Goal: Task Accomplishment & Management: Use online tool/utility

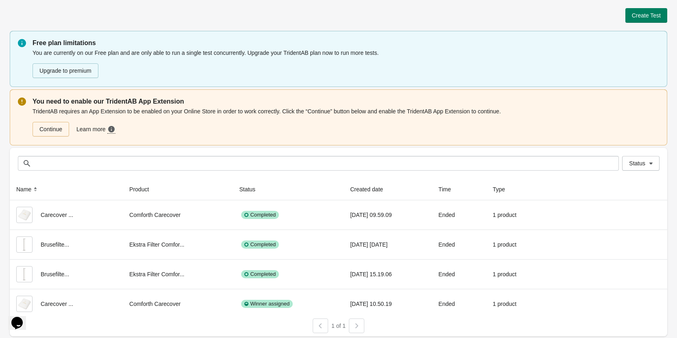
scroll to position [2, 0]
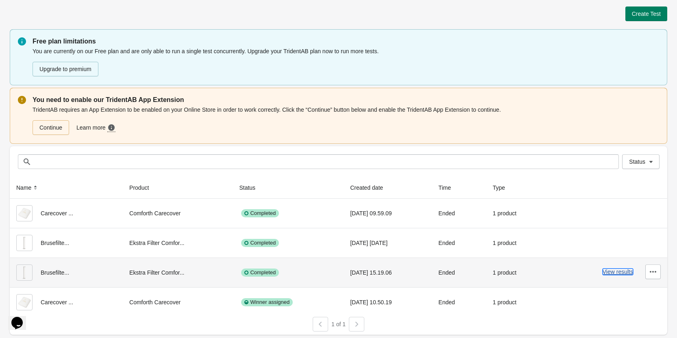
click at [622, 271] on button "View results" at bounding box center [618, 272] width 31 height 7
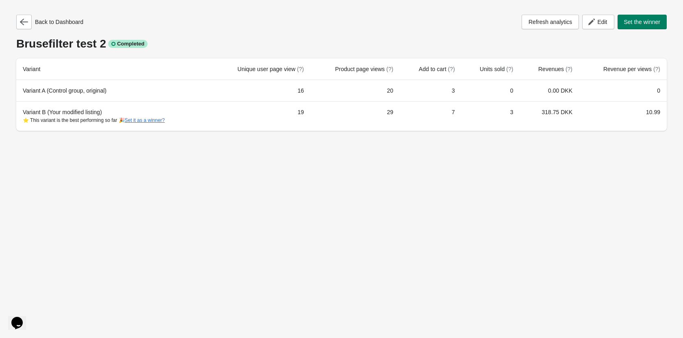
click at [198, 191] on div "Back to Dashboard Refresh analytics Edit Set the winner Brusefilter test 2 Comp…" at bounding box center [341, 169] width 683 height 338
click at [600, 20] on span "Edit" at bounding box center [602, 22] width 10 height 7
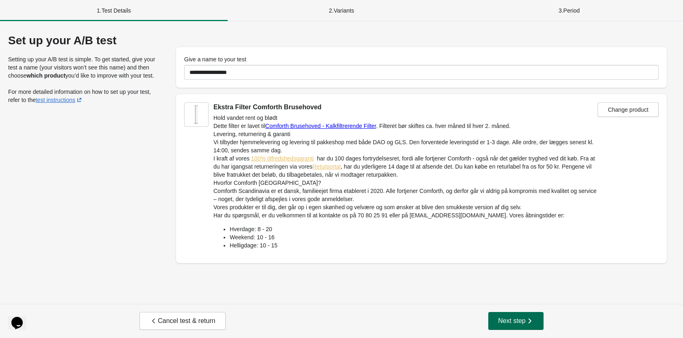
click at [510, 317] on span "Next step" at bounding box center [516, 321] width 36 height 8
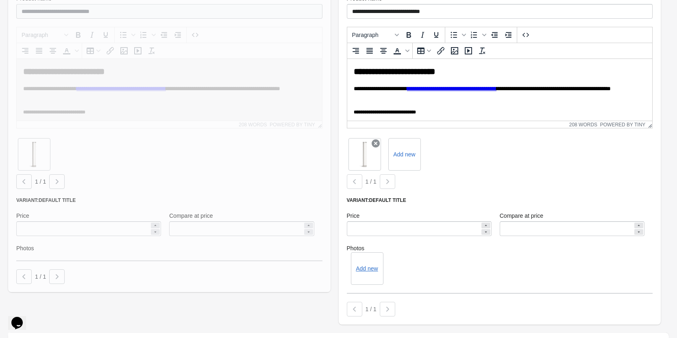
scroll to position [366, 0]
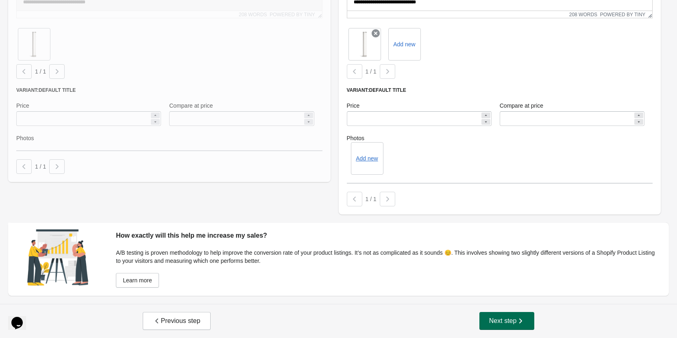
click at [522, 320] on icon "button" at bounding box center [521, 321] width 8 height 8
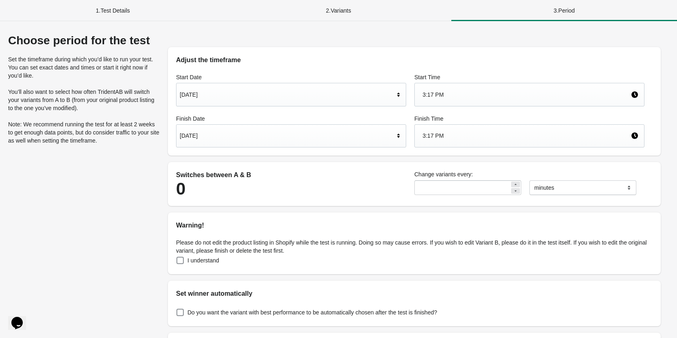
scroll to position [0, 0]
click at [212, 136] on div "[DATE]" at bounding box center [287, 135] width 215 height 15
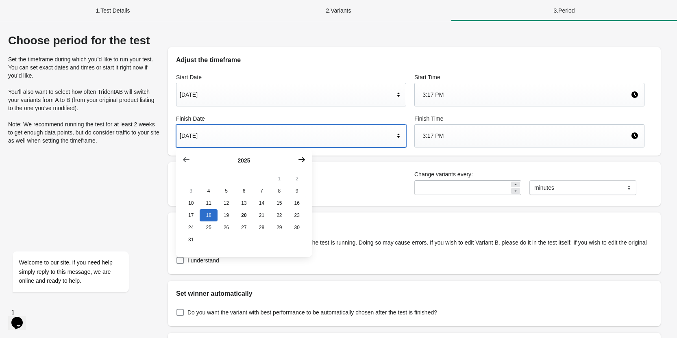
click at [301, 159] on icon "button" at bounding box center [302, 160] width 8 height 8
click at [224, 179] on button "2" at bounding box center [226, 179] width 17 height 12
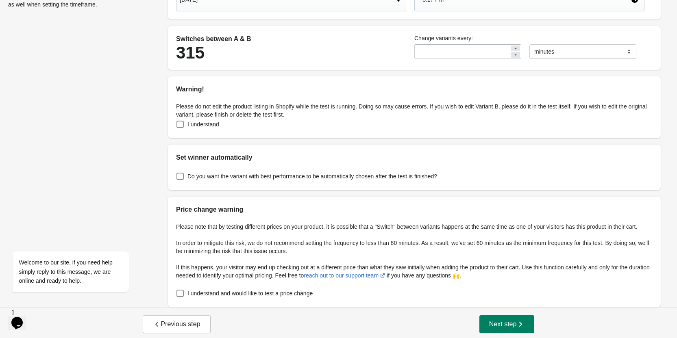
scroll to position [140, 0]
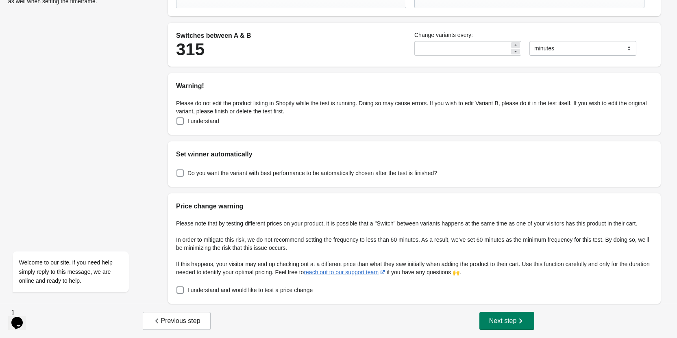
click at [179, 171] on span at bounding box center [180, 173] width 7 height 7
click at [202, 290] on span "I understand and would like to test a price change" at bounding box center [250, 290] width 125 height 8
click at [184, 173] on span at bounding box center [180, 173] width 8 height 8
click at [189, 118] on span "I understand" at bounding box center [204, 121] width 32 height 8
click at [507, 325] on span "Next step" at bounding box center [507, 321] width 36 height 8
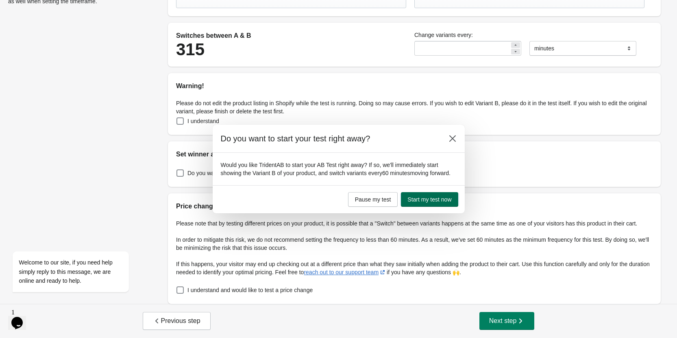
click at [419, 201] on span "Start my test now" at bounding box center [430, 199] width 44 height 7
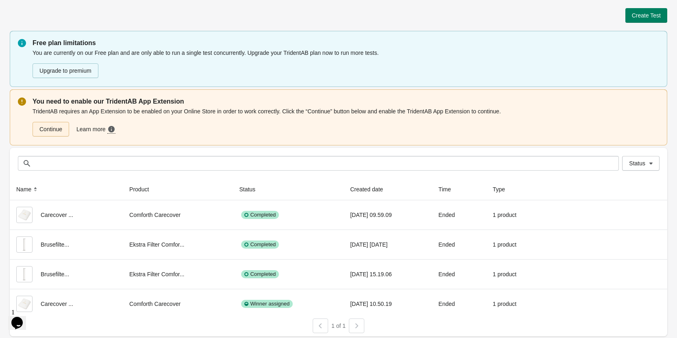
click at [53, 129] on link "Continue" at bounding box center [51, 129] width 37 height 15
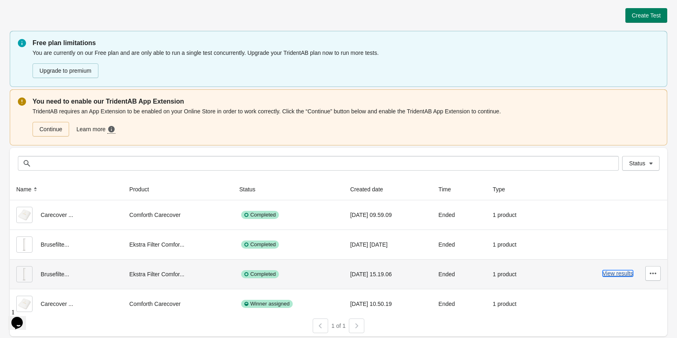
click at [619, 275] on button "View results" at bounding box center [618, 273] width 31 height 7
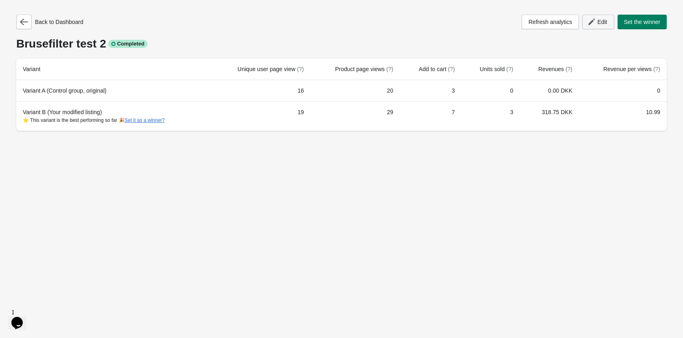
click at [599, 22] on span "Edit" at bounding box center [602, 22] width 10 height 7
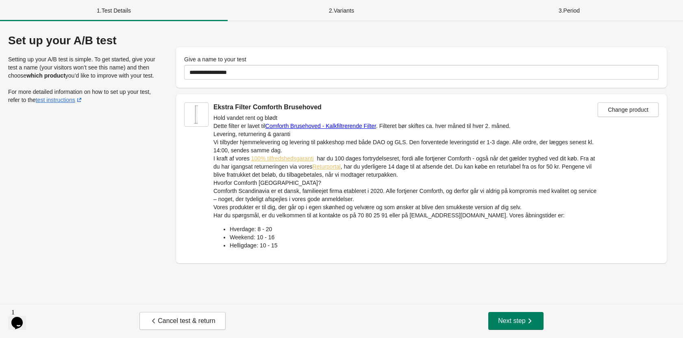
click at [530, 332] on div "Cancel test & return Next step" at bounding box center [341, 321] width 683 height 34
click at [519, 323] on span "Next step" at bounding box center [516, 321] width 36 height 8
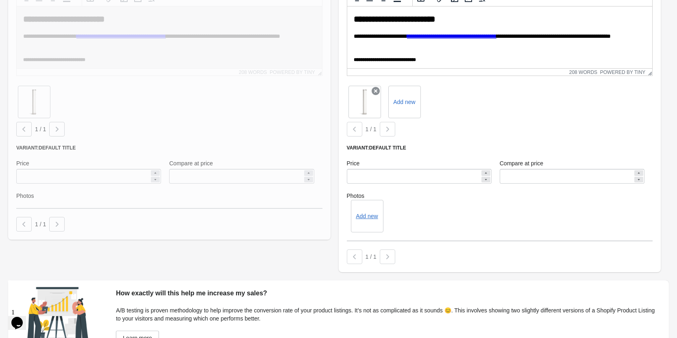
scroll to position [366, 0]
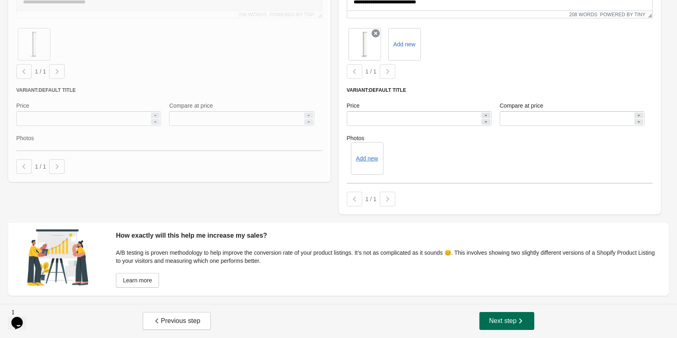
click at [501, 323] on span "Next step" at bounding box center [507, 321] width 36 height 8
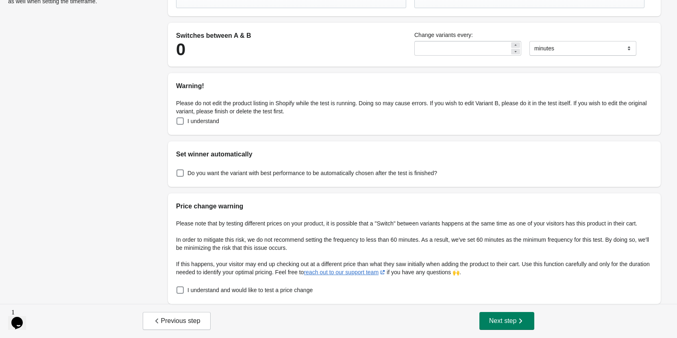
scroll to position [0, 0]
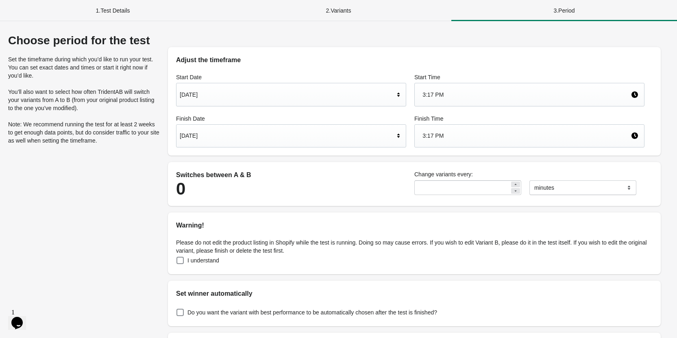
click at [216, 135] on div "[DATE]" at bounding box center [287, 135] width 215 height 15
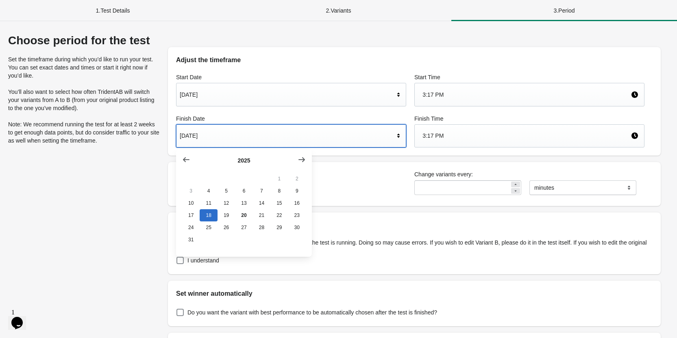
click at [197, 92] on div "[DATE]" at bounding box center [287, 94] width 215 height 15
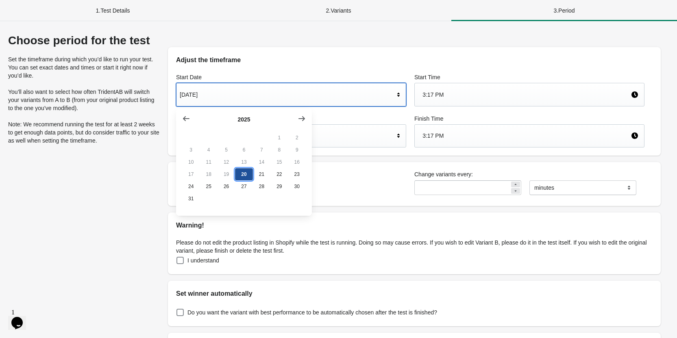
click at [241, 178] on button "20" at bounding box center [243, 174] width 17 height 12
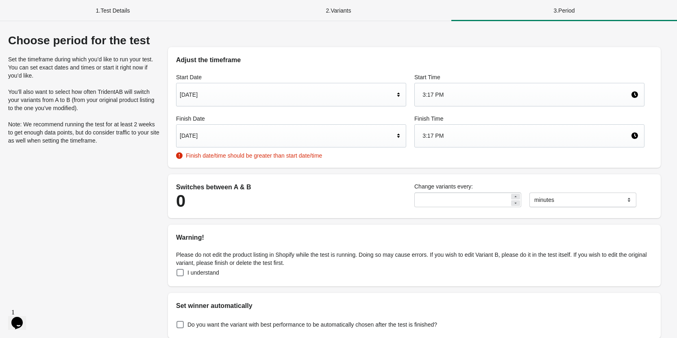
click at [236, 133] on div "[DATE]" at bounding box center [287, 135] width 215 height 15
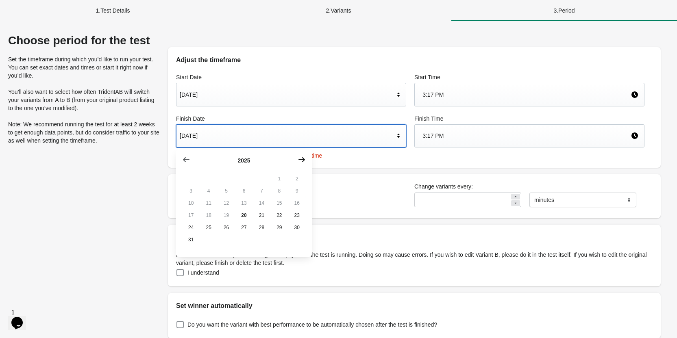
click at [300, 161] on icon "button" at bounding box center [302, 160] width 8 height 8
click at [228, 179] on button "2" at bounding box center [226, 179] width 17 height 12
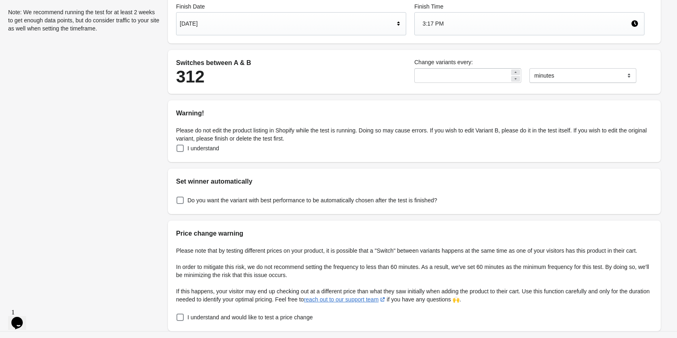
scroll to position [140, 0]
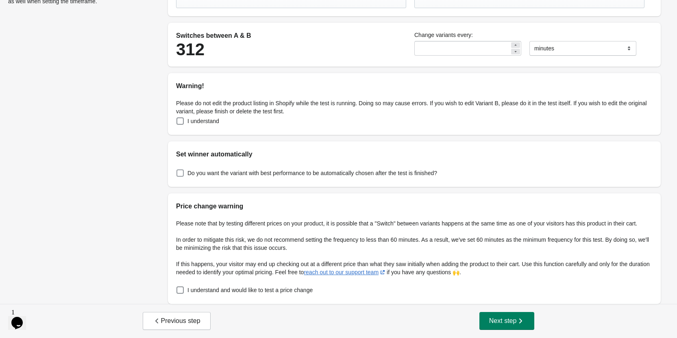
click at [183, 174] on span at bounding box center [180, 173] width 7 height 7
click at [177, 287] on div "Please note that by testing different prices on your product, it is possible th…" at bounding box center [414, 257] width 493 height 93
click at [179, 167] on div "Do you want the variant with best performance to be automatically chosen after …" at bounding box center [414, 173] width 493 height 28
click at [179, 170] on span at bounding box center [180, 173] width 7 height 7
click at [183, 119] on span at bounding box center [180, 121] width 7 height 7
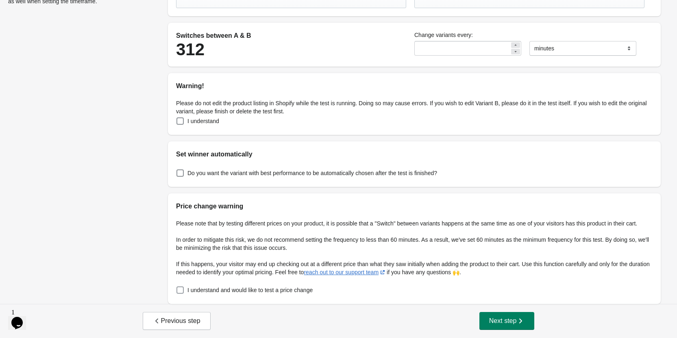
click at [179, 291] on span at bounding box center [180, 290] width 7 height 7
click at [101, 243] on div "Choose period for the test Set the timeframe during which you’d like to run you…" at bounding box center [338, 100] width 661 height 410
click at [493, 319] on span "Next step" at bounding box center [507, 321] width 36 height 8
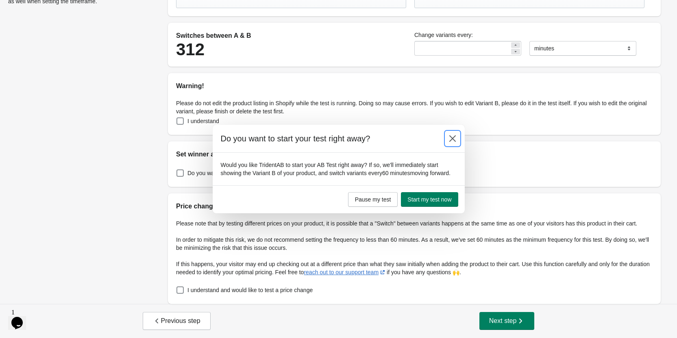
drag, startPoint x: 454, startPoint y: 140, endPoint x: 445, endPoint y: 145, distance: 10.6
click at [454, 140] on icon at bounding box center [453, 139] width 8 height 8
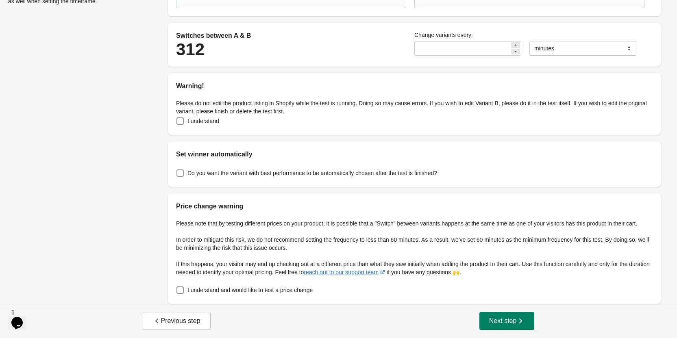
click at [179, 173] on span at bounding box center [180, 173] width 7 height 7
click at [181, 175] on span at bounding box center [180, 173] width 7 height 7
click at [513, 319] on span "Next step" at bounding box center [507, 321] width 36 height 8
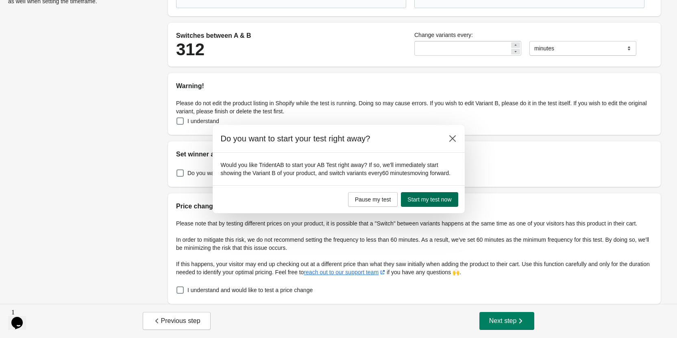
click at [442, 196] on span "Start my test now" at bounding box center [430, 199] width 44 height 7
